Goal: Transaction & Acquisition: Purchase product/service

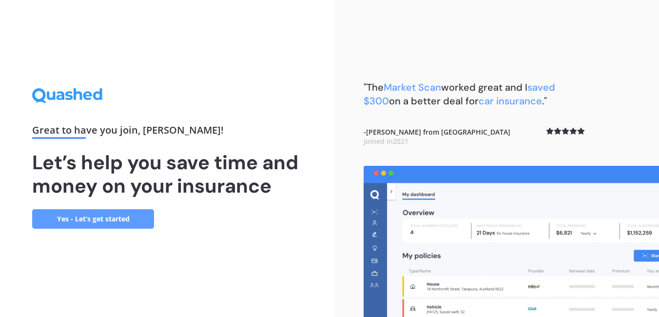
click at [113, 215] on link "Yes - Let’s get started" at bounding box center [93, 218] width 122 height 19
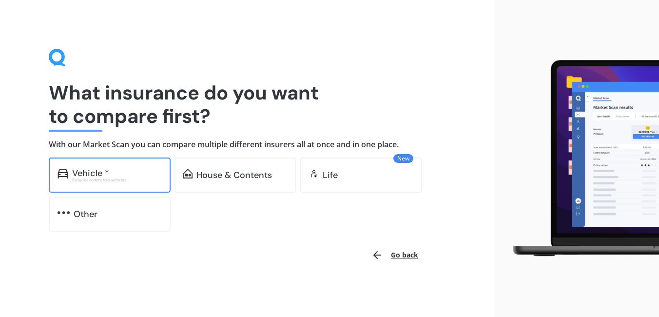
click at [114, 178] on div "Excludes commercial vehicles" at bounding box center [117, 180] width 90 height 4
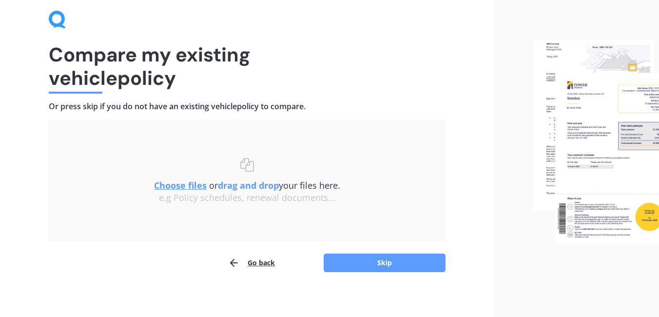
scroll to position [42, 0]
